Goal: Find specific page/section: Find specific page/section

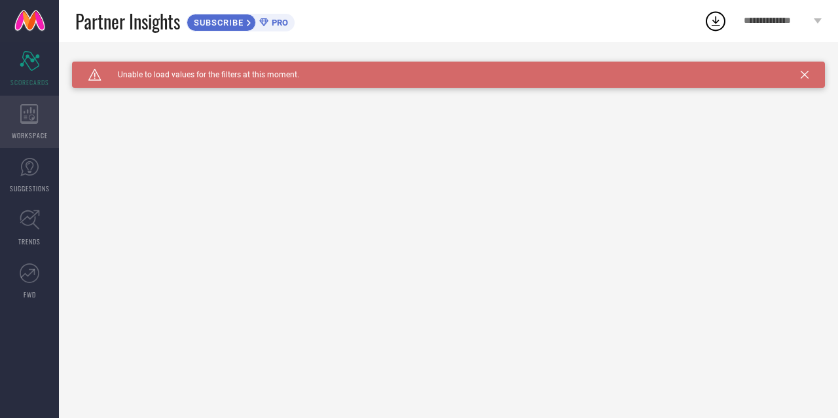
click at [18, 101] on div "WORKSPACE" at bounding box center [29, 122] width 59 height 52
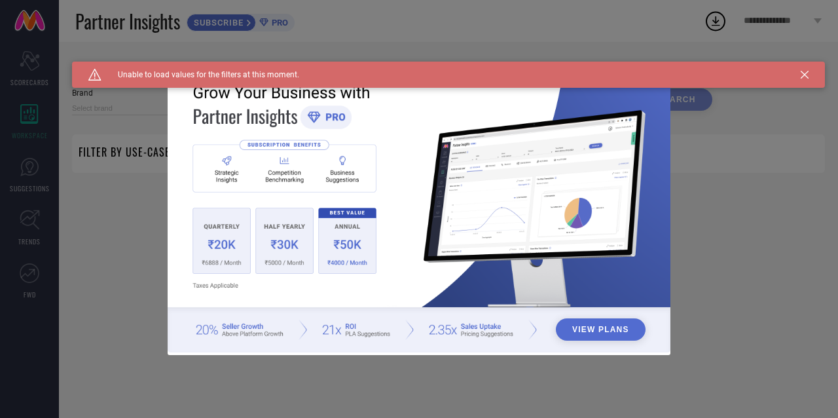
click at [24, 166] on div "View Plans" at bounding box center [419, 209] width 838 height 418
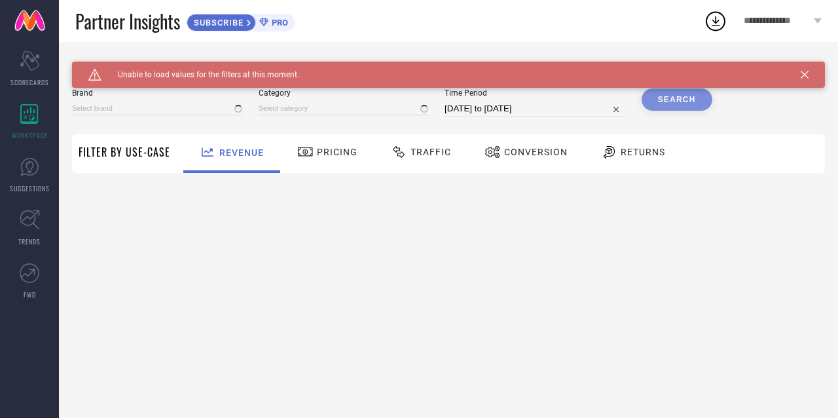
type input "1 STOP FASHION"
type input "All"
click at [24, 166] on icon at bounding box center [30, 167] width 20 height 20
